Goal: Find specific page/section: Find specific page/section

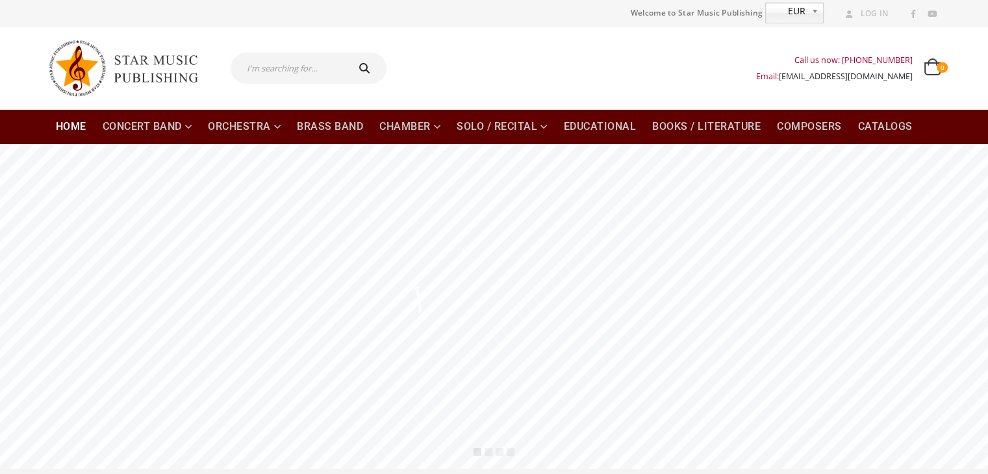
click at [325, 71] on input "text" at bounding box center [288, 68] width 115 height 31
type input "wong"
click at [346, 53] on button "submit" at bounding box center [367, 68] width 42 height 31
type input "wong"
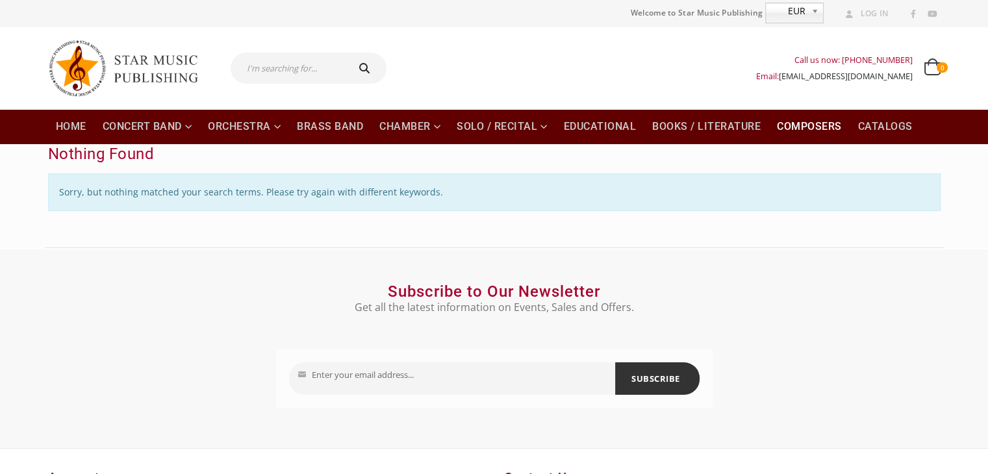
click at [801, 127] on link "Composers" at bounding box center [809, 126] width 81 height 35
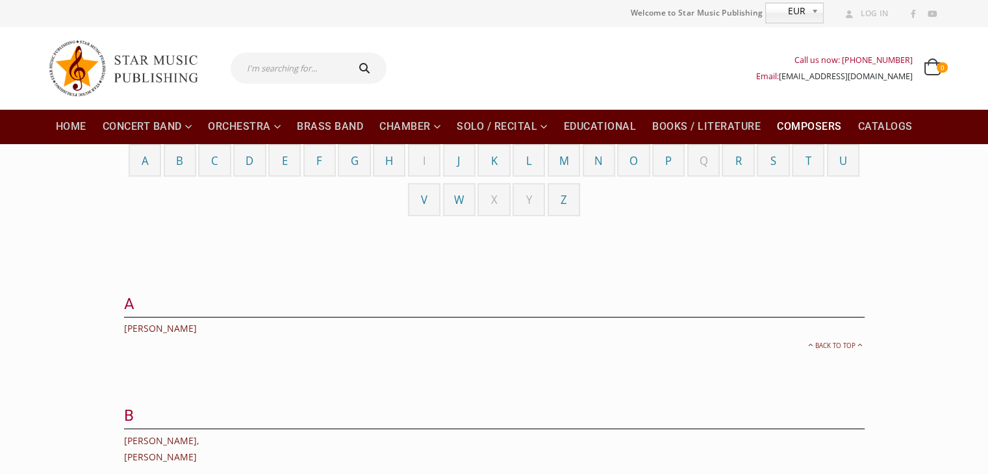
click at [461, 197] on span "W" at bounding box center [459, 199] width 10 height 15
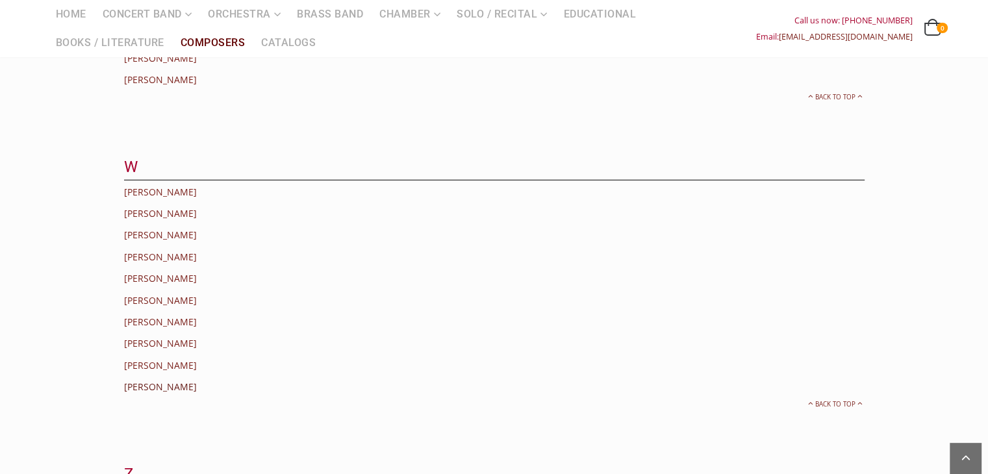
click at [155, 381] on link "Wong, Alfred" at bounding box center [160, 387] width 73 height 12
